Goal: Check status: Check status

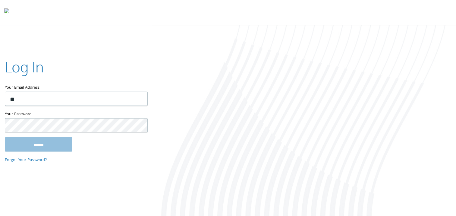
type input "**********"
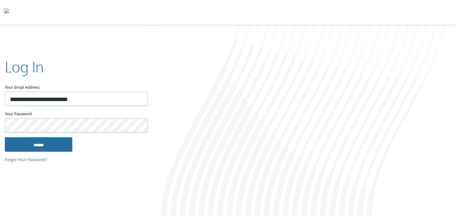
click at [30, 143] on input "******" at bounding box center [38, 144] width 67 height 14
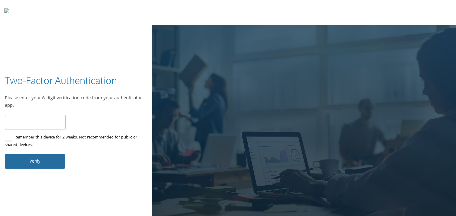
type input "******"
click at [26, 157] on button "Verify" at bounding box center [35, 161] width 60 height 14
